Goal: Task Accomplishment & Management: Manage account settings

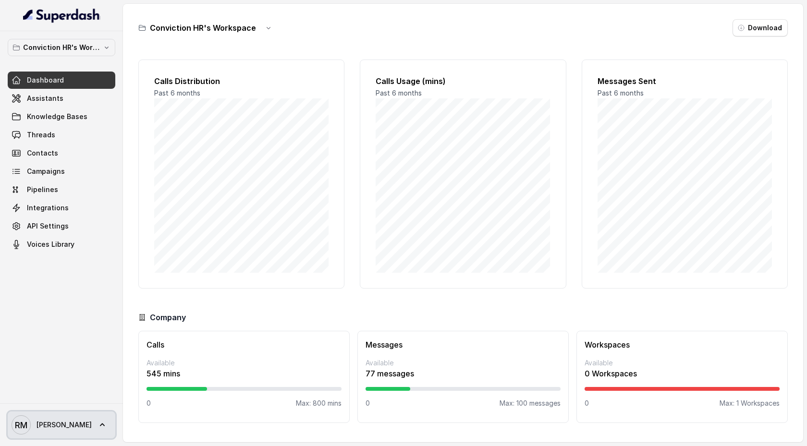
click at [98, 425] on icon at bounding box center [103, 425] width 10 height 10
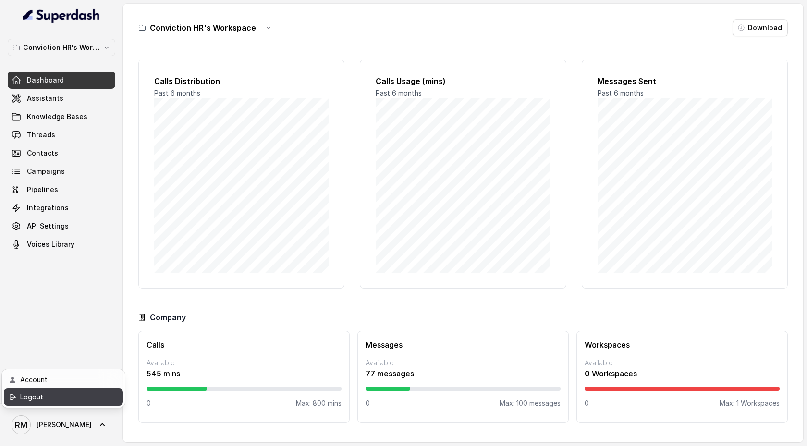
click at [65, 400] on div "Logout" at bounding box center [61, 398] width 82 height 12
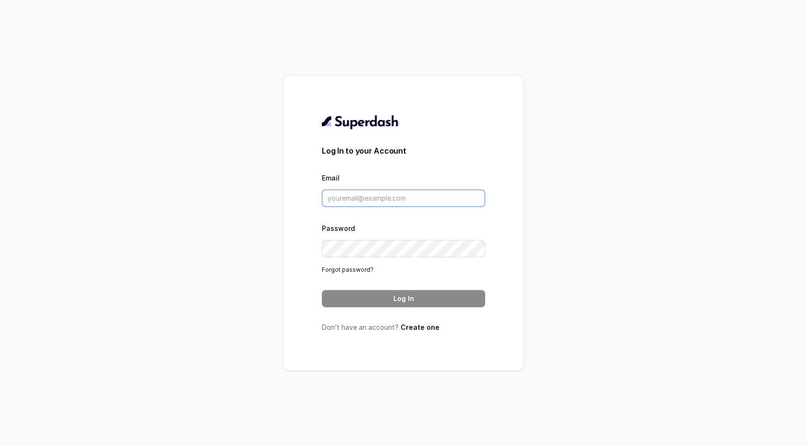
type input "[EMAIL_ADDRESS][DOMAIN_NAME]"
click at [374, 205] on input "[EMAIL_ADDRESS][DOMAIN_NAME]" at bounding box center [403, 198] width 163 height 17
click at [382, 297] on button "Log In" at bounding box center [403, 298] width 163 height 17
